Goal: Task Accomplishment & Management: Manage account settings

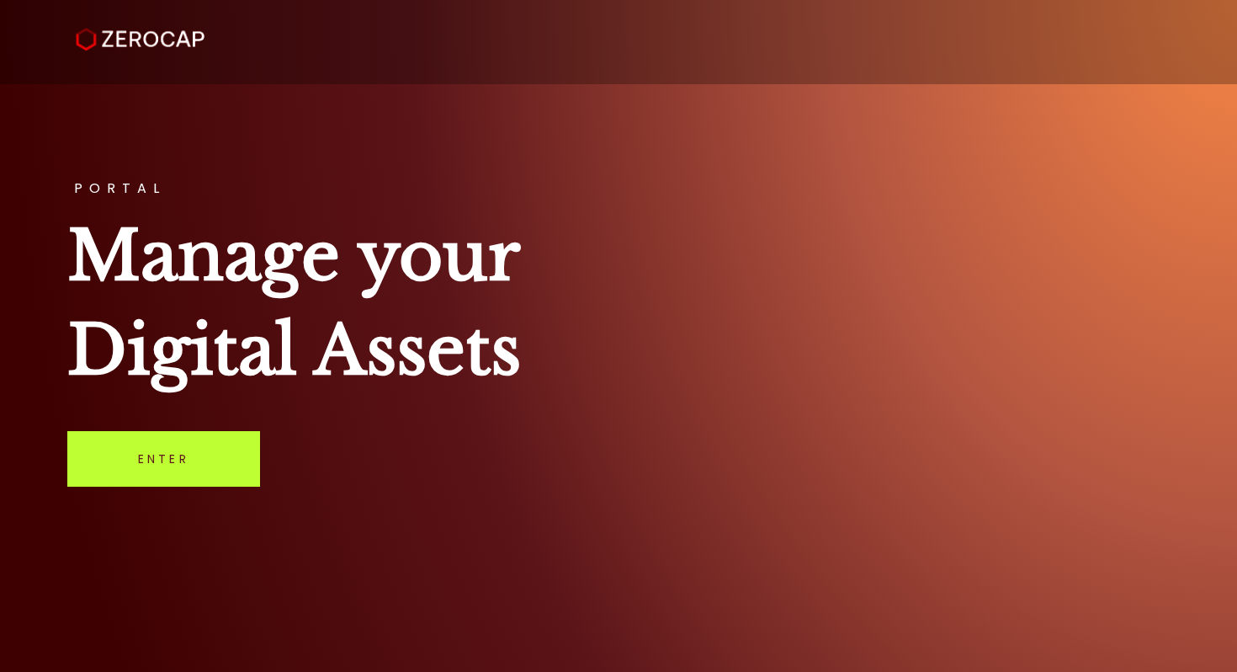
click at [174, 460] on link "Enter" at bounding box center [163, 459] width 193 height 56
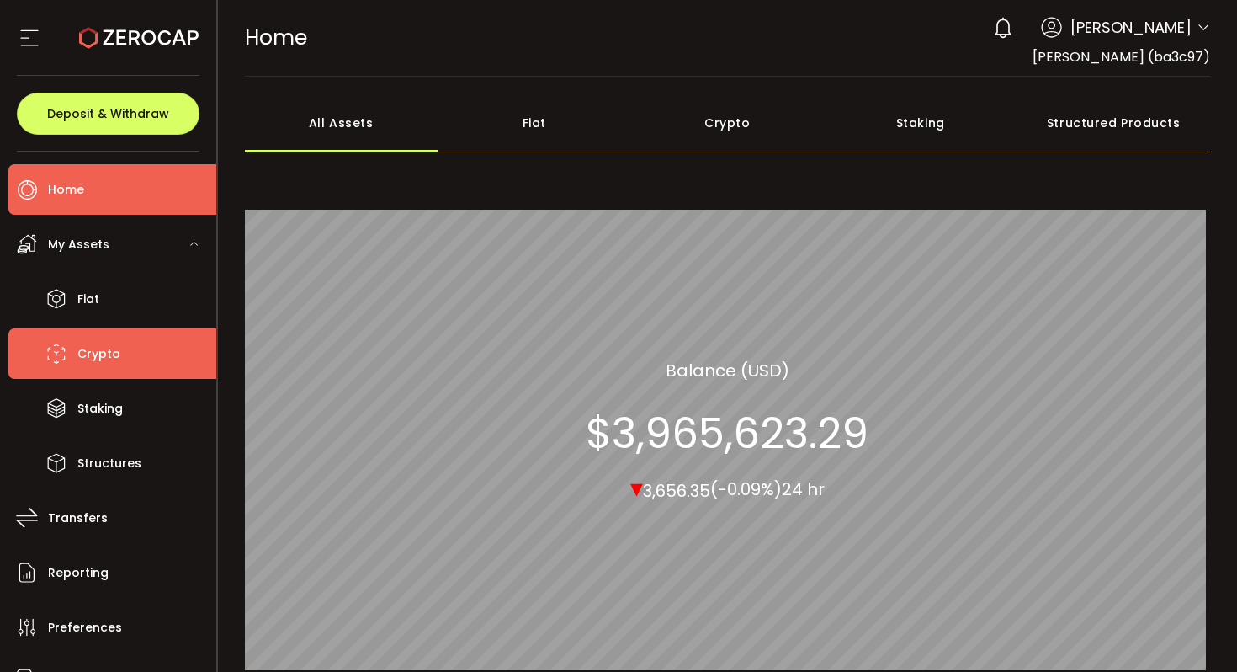
click at [143, 354] on li "Crypto" at bounding box center [112, 353] width 208 height 51
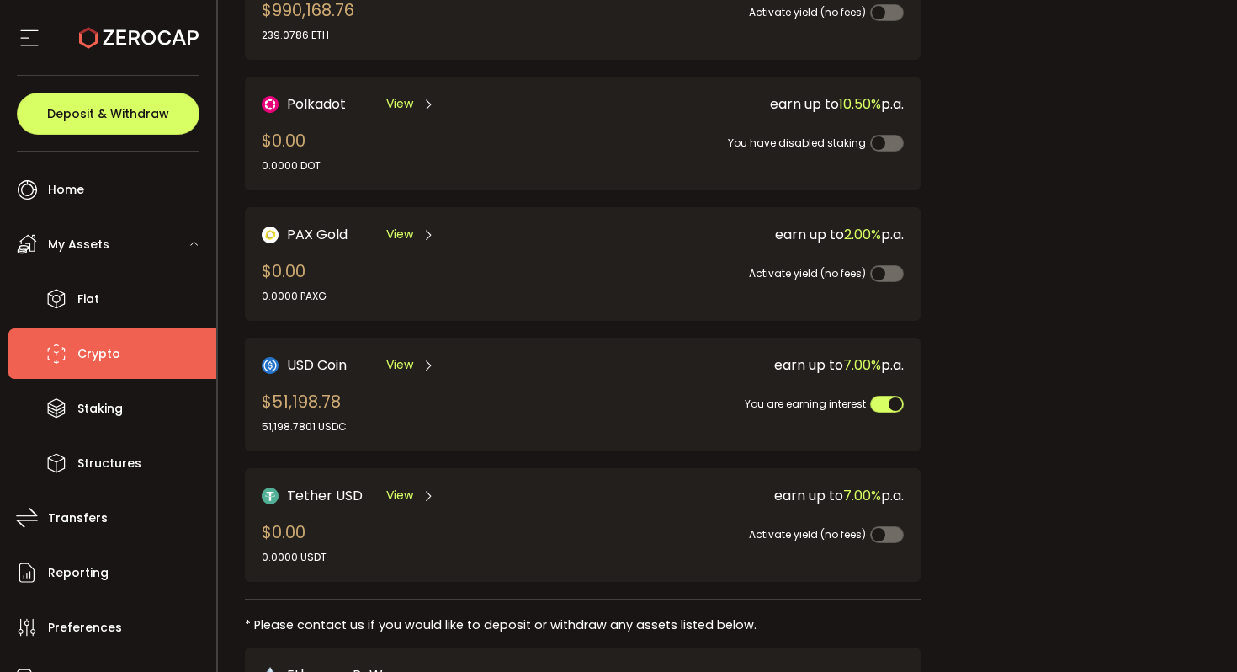
scroll to position [331, 0]
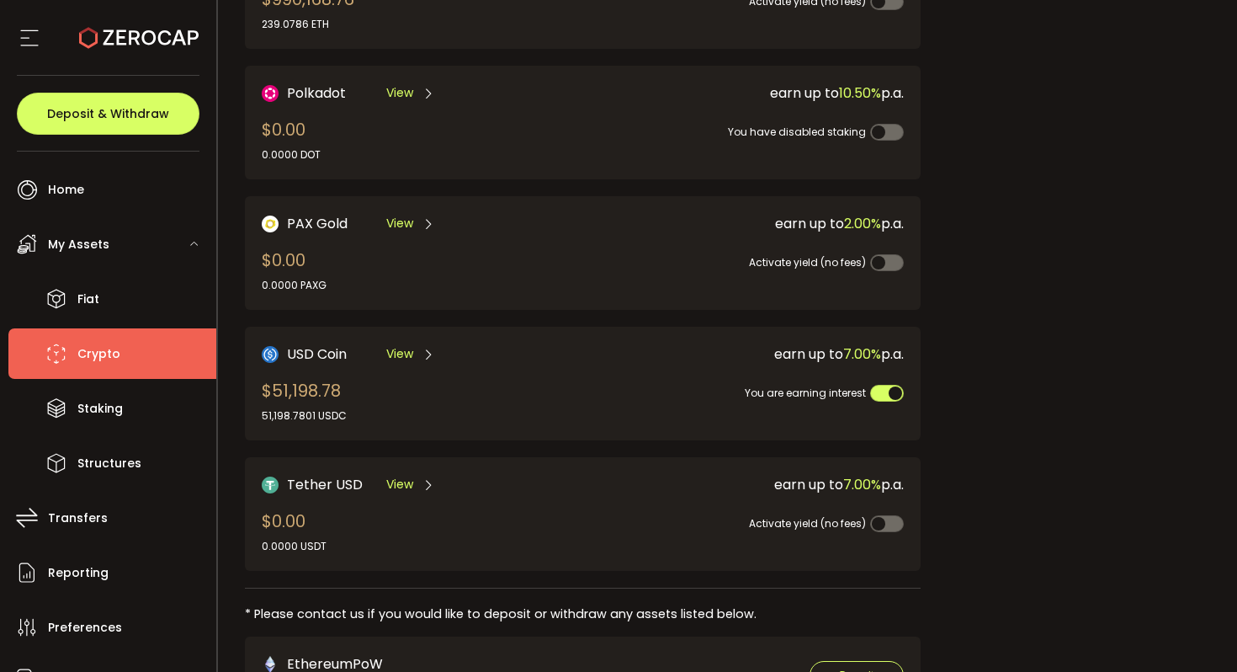
click at [399, 345] on span "View" at bounding box center [399, 354] width 27 height 18
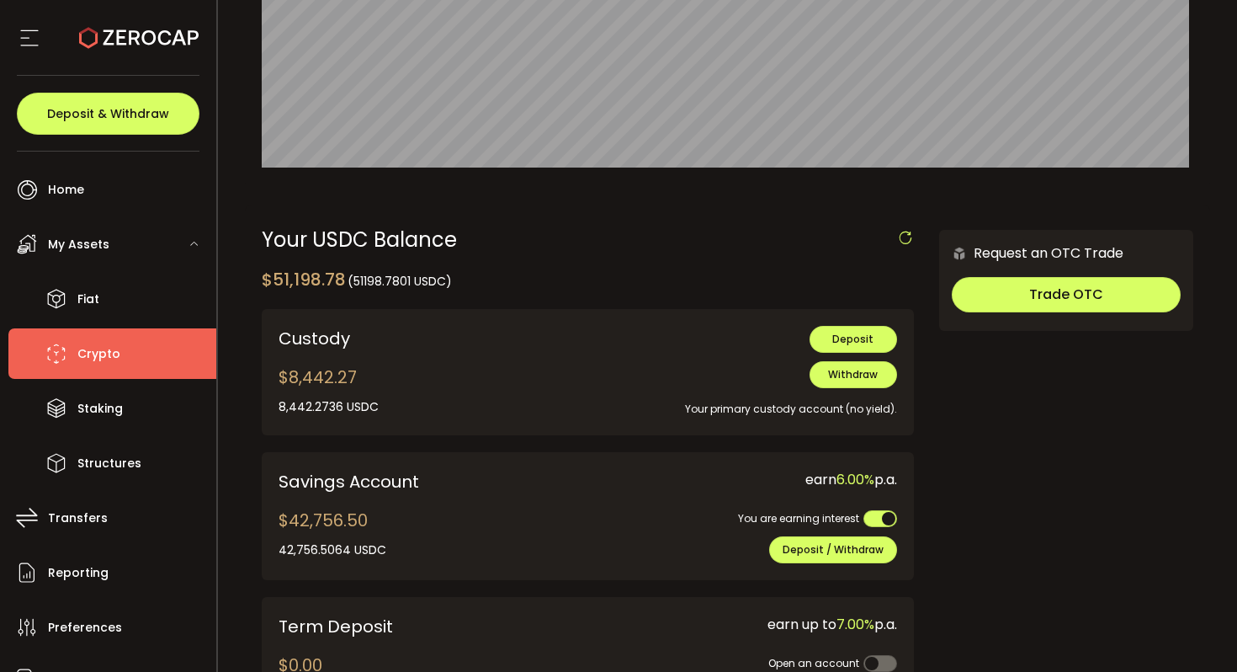
scroll to position [344, 0]
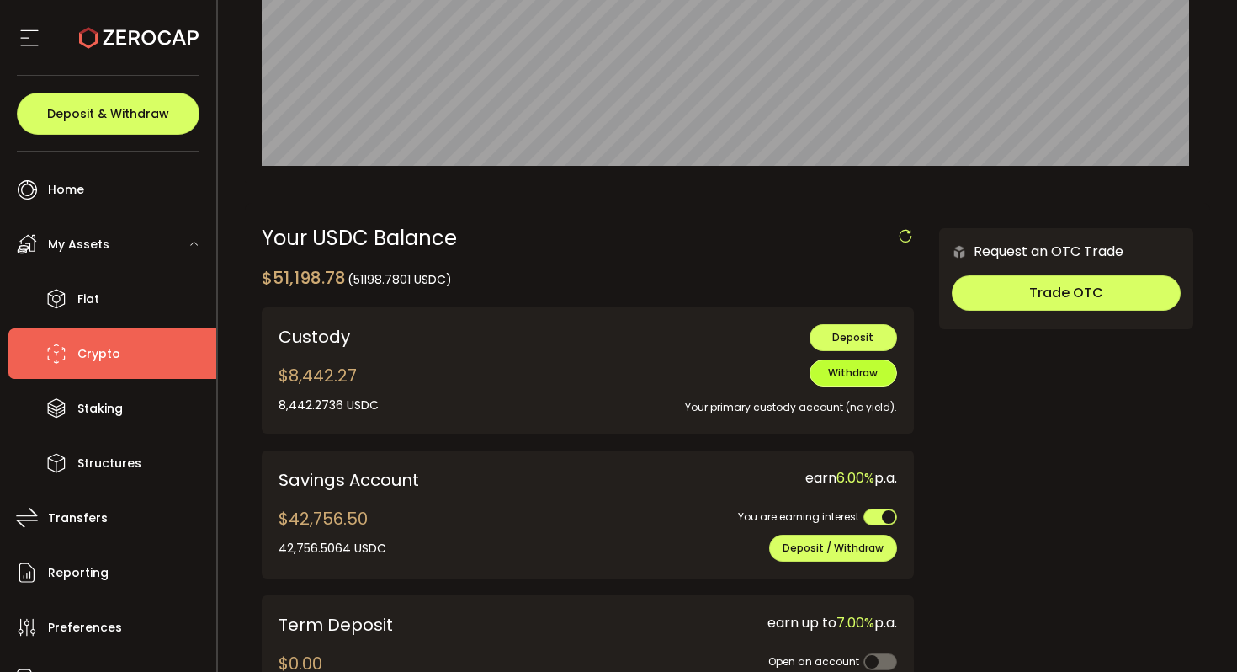
click at [860, 378] on span "Withdraw" at bounding box center [853, 372] width 50 height 14
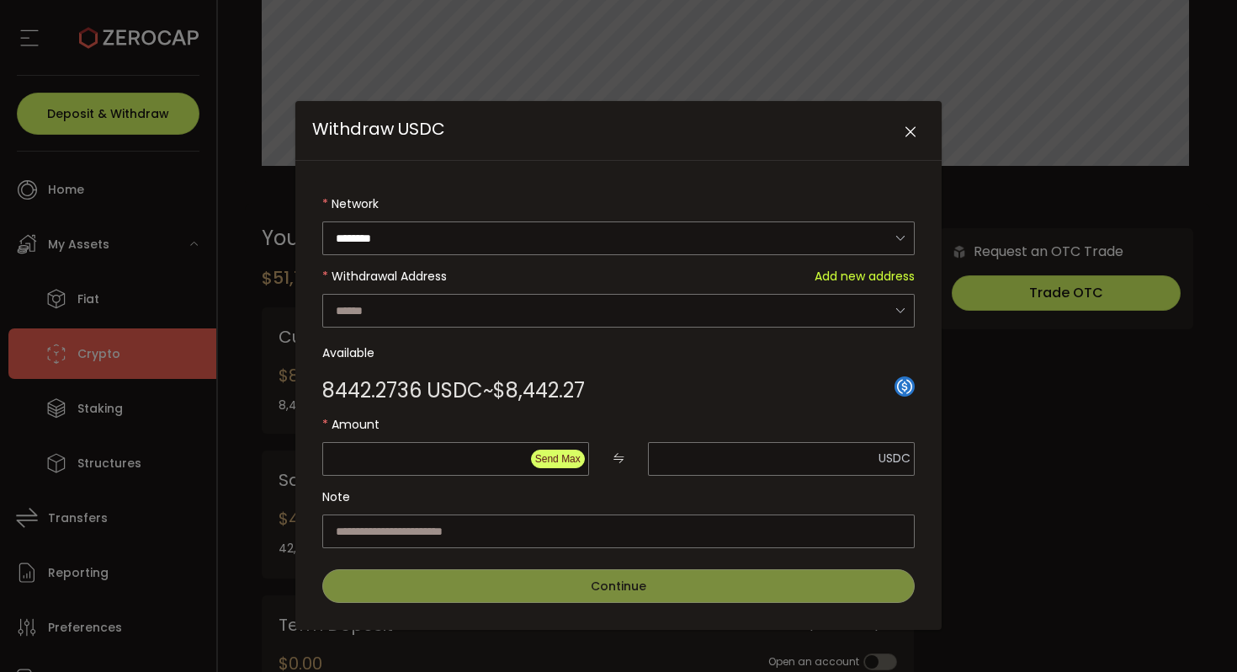
click at [568, 460] on span "Send Max" at bounding box center [557, 459] width 45 height 12
type input "*******"
type input "**********"
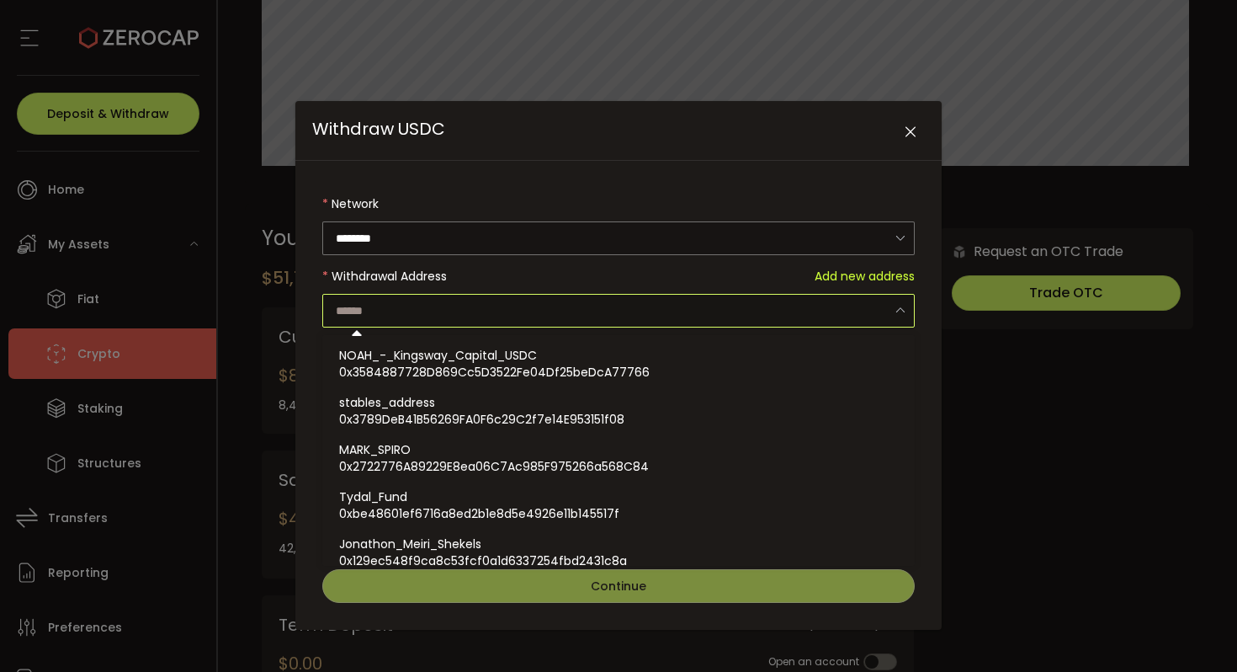
click at [507, 322] on input "Withdraw USDC" at bounding box center [618, 311] width 593 height 34
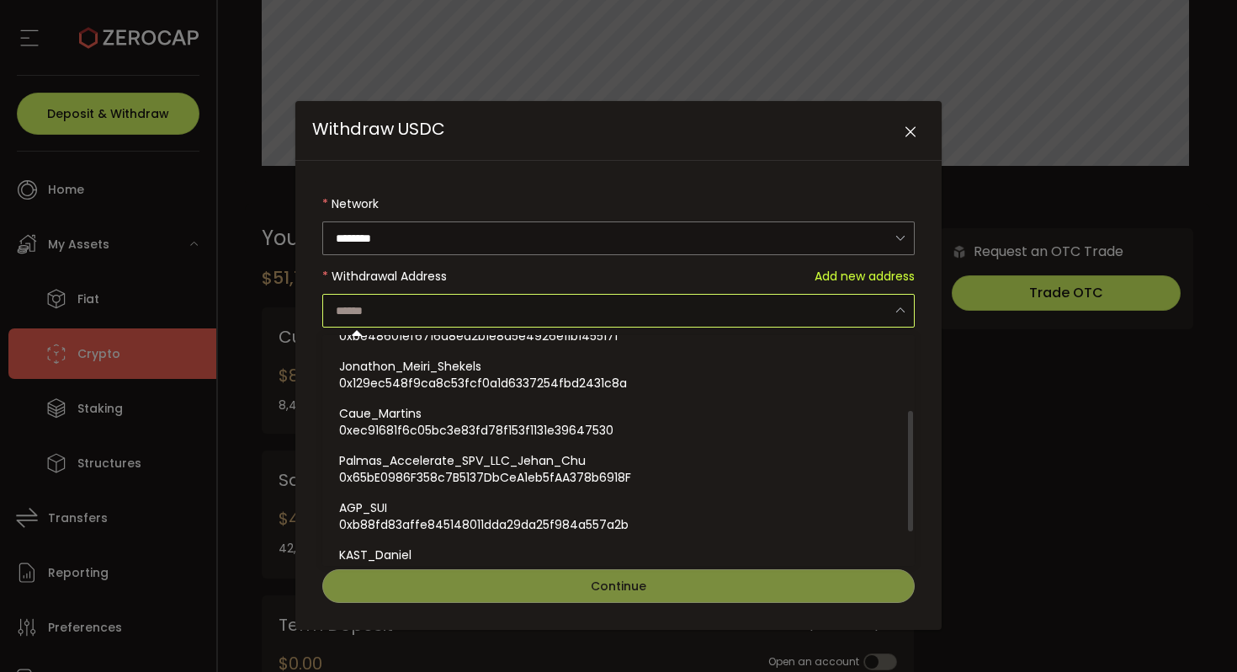
scroll to position [204, 0]
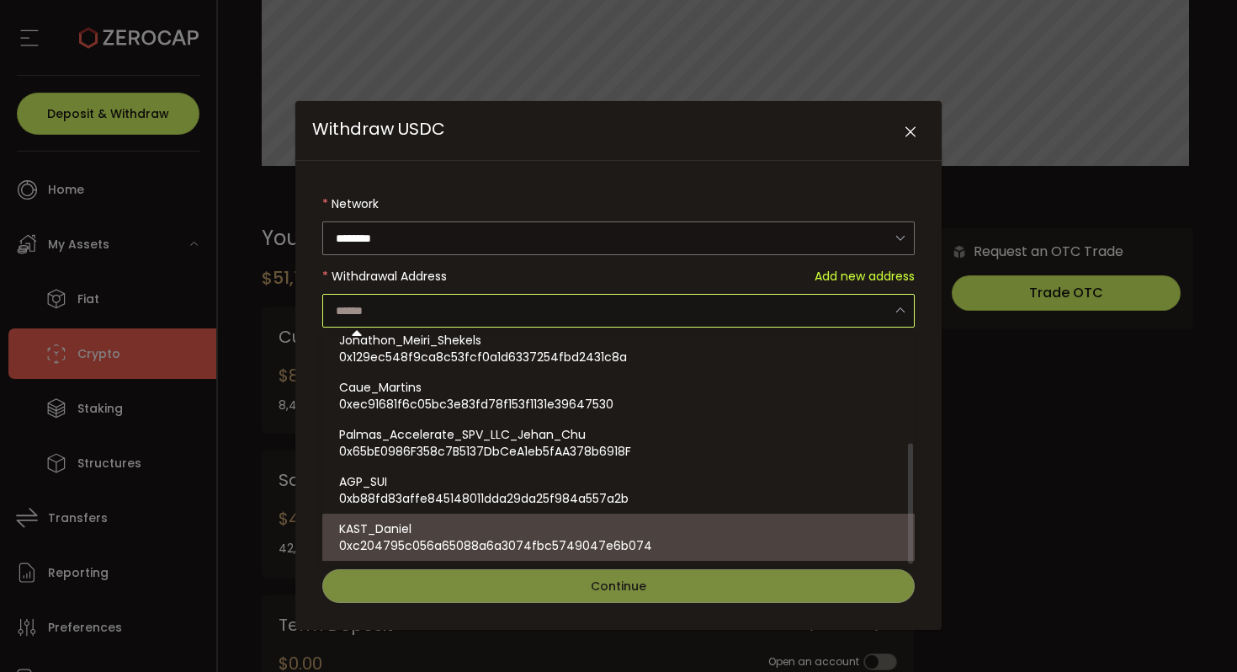
click at [471, 541] on span "0xc204795c056a65088a6a3074fbc5749047e6b074" at bounding box center [495, 545] width 313 height 17
type input "**********"
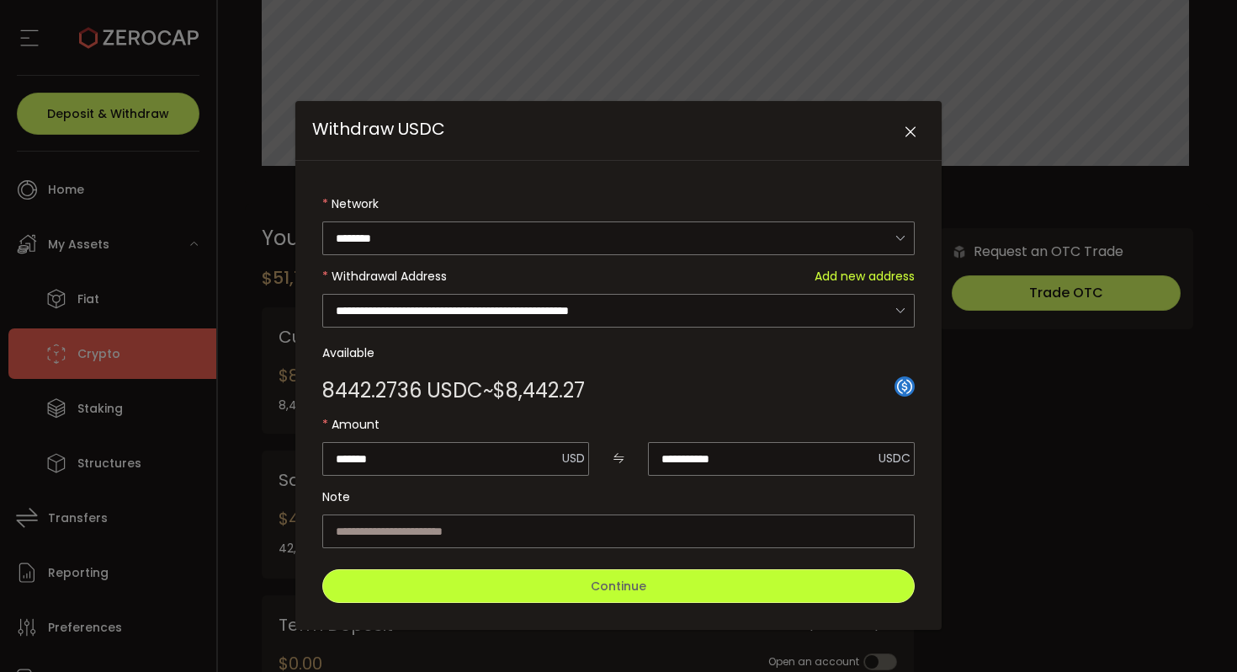
click at [556, 580] on button "Continue" at bounding box center [618, 586] width 593 height 34
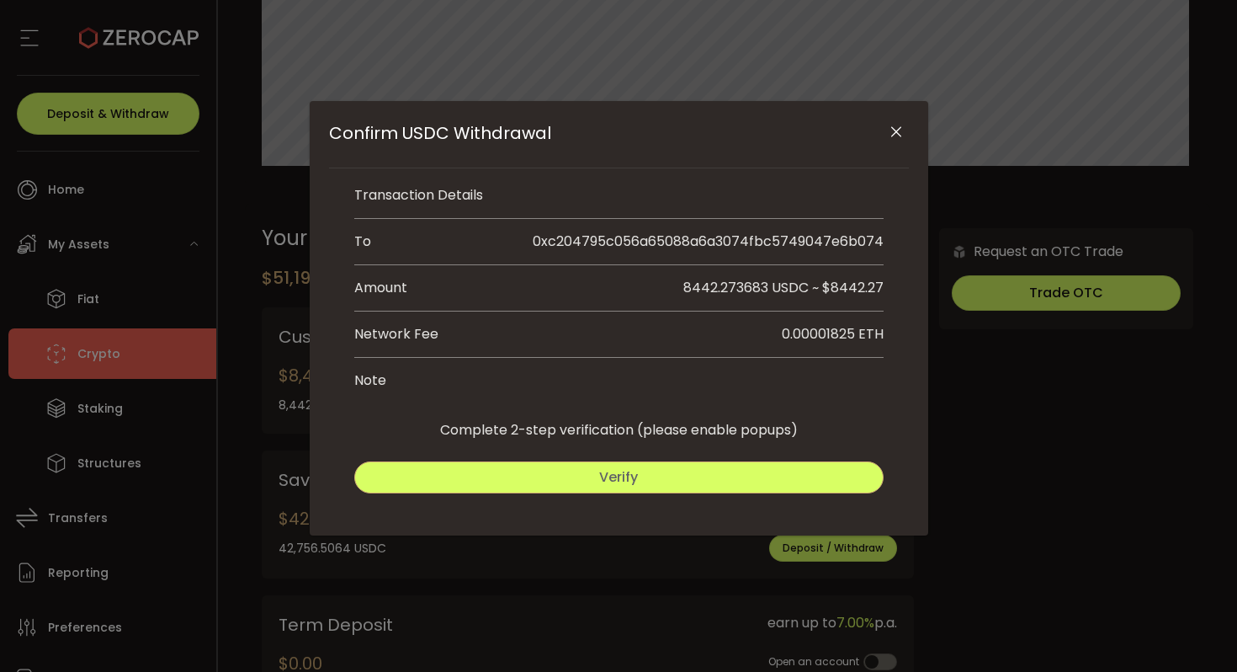
click at [609, 473] on span "Verify" at bounding box center [618, 476] width 39 height 19
click at [707, 477] on button "Submit" at bounding box center [753, 477] width 261 height 32
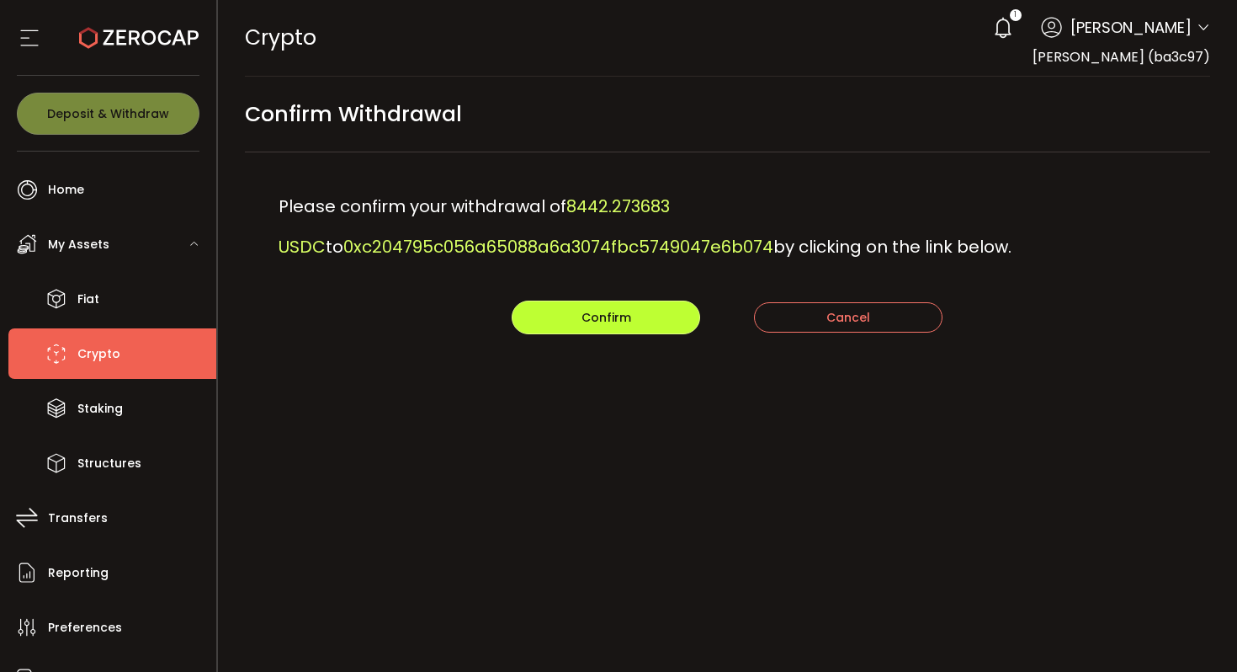
click at [586, 317] on span "Confirm" at bounding box center [607, 317] width 50 height 17
